Goal: Check status: Check status

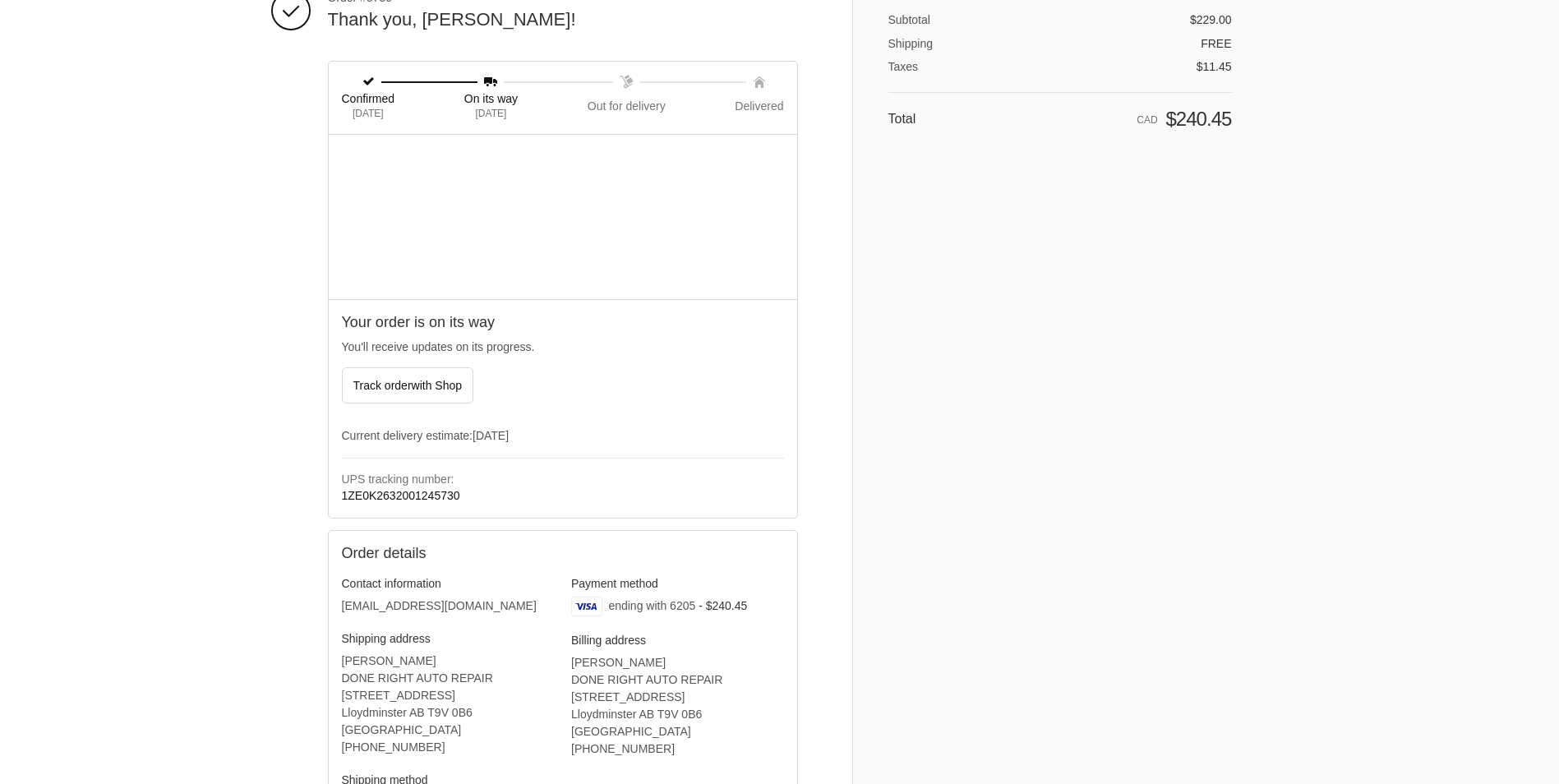
scroll to position [164, 0]
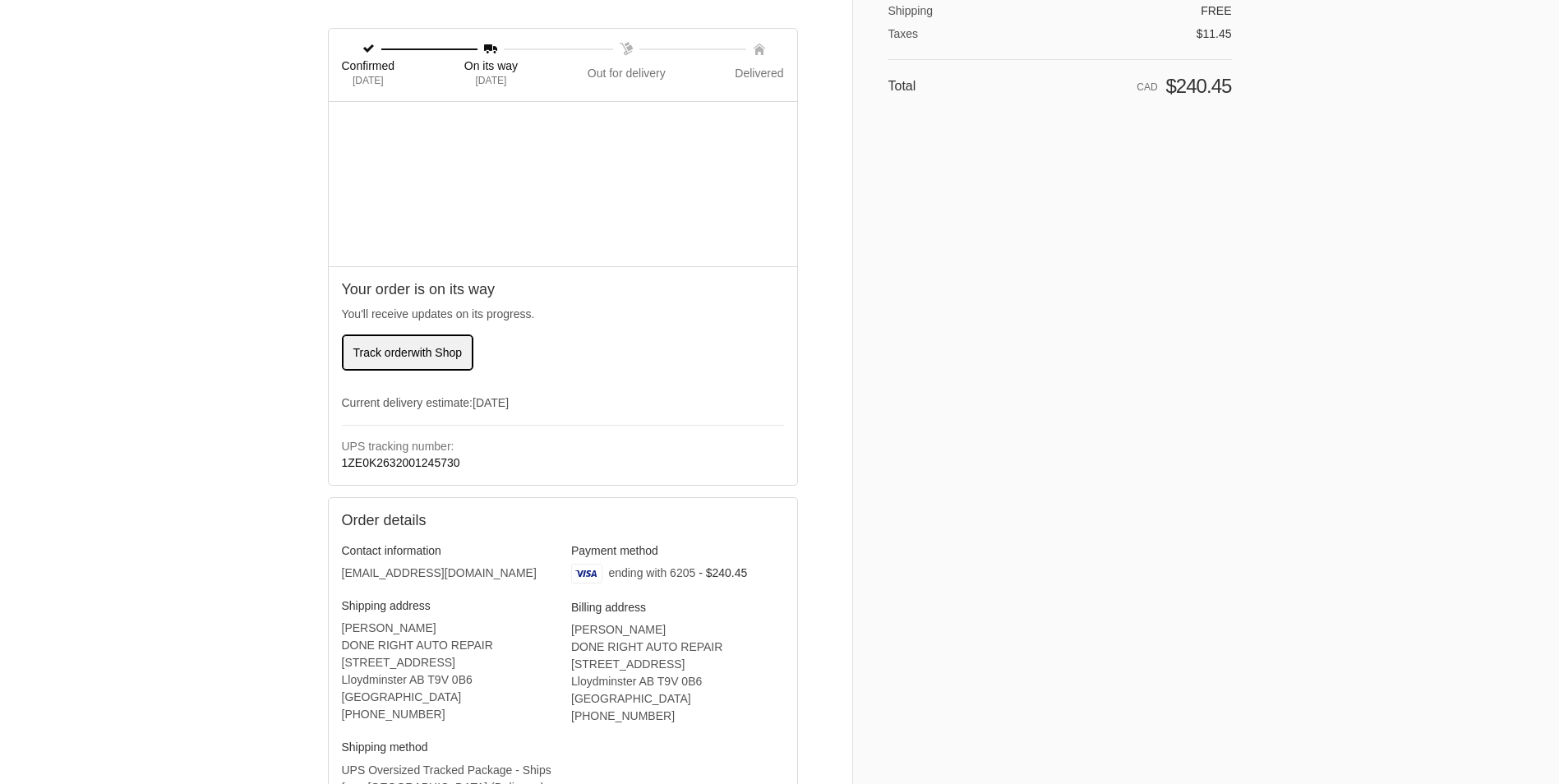
click at [391, 351] on span "Track order with Shop" at bounding box center [408, 352] width 109 height 13
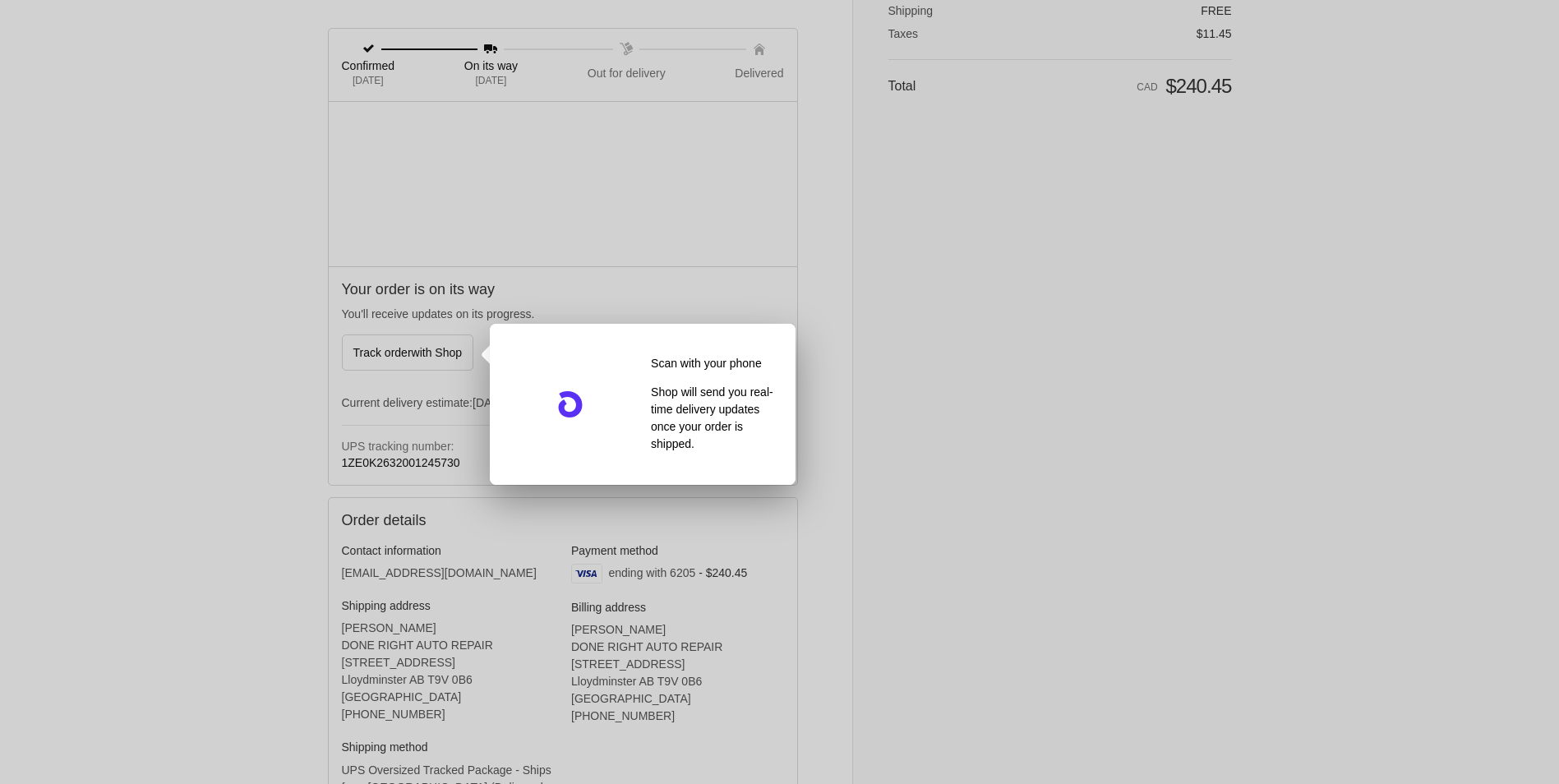
click at [999, 323] on div at bounding box center [779, 392] width 1559 height 784
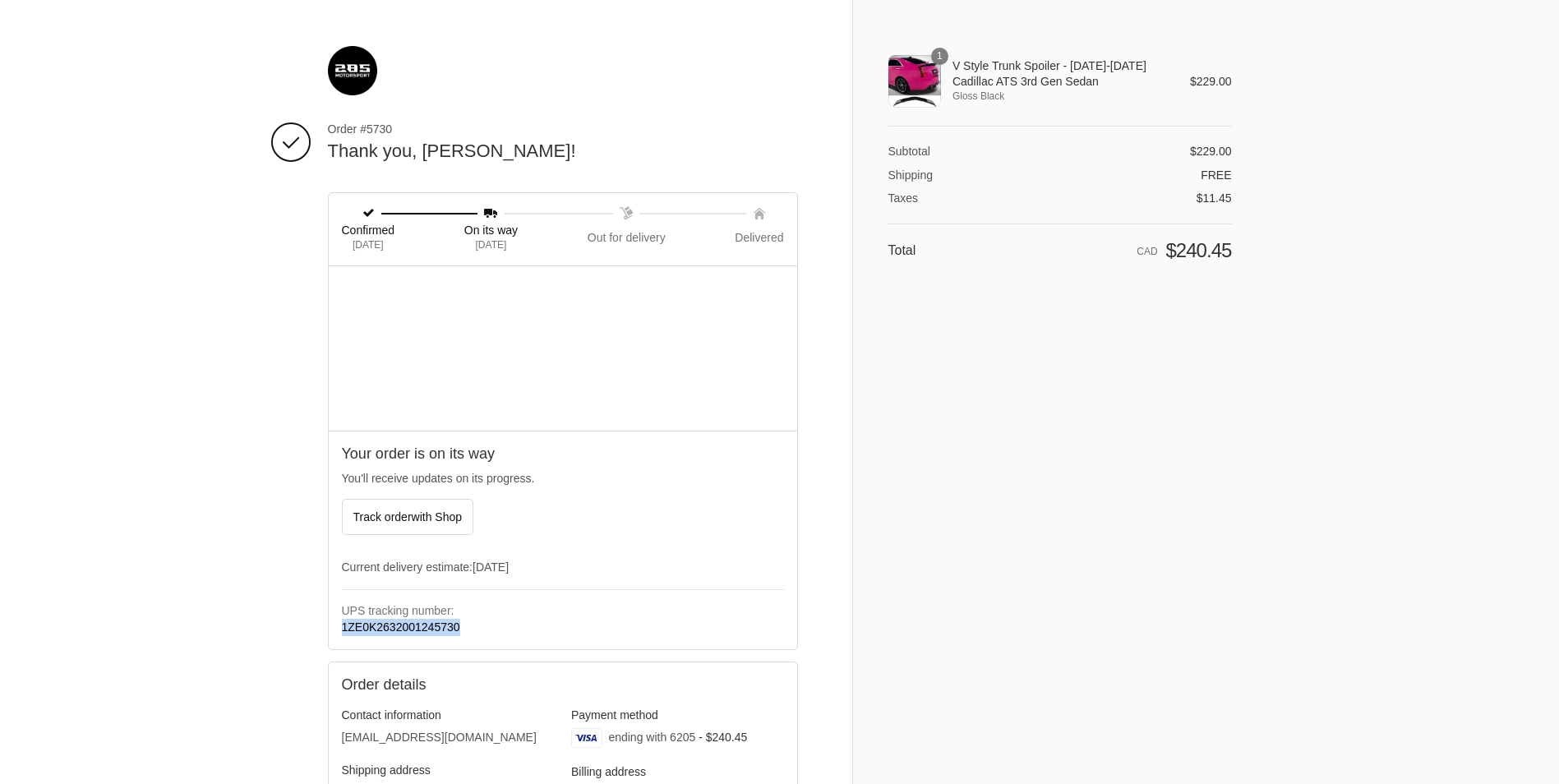
drag, startPoint x: 456, startPoint y: 627, endPoint x: 344, endPoint y: 631, distance: 112.1
click at [344, 631] on p "1ZE0K2632001245730" at bounding box center [563, 627] width 442 height 17
drag, startPoint x: 344, startPoint y: 631, endPoint x: 352, endPoint y: 626, distance: 9.4
copy link "1ZE0K2632001245730"
